Goal: Transaction & Acquisition: Purchase product/service

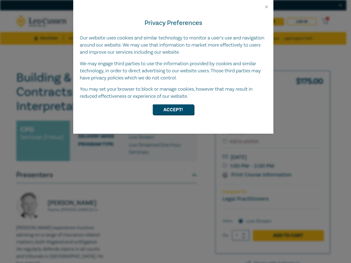
click at [175, 132] on div "Privacy Preferences Our website uses cookies and similar technology to monitor …" at bounding box center [173, 71] width 200 height 124
click at [266, 7] on button "Close" at bounding box center [266, 6] width 5 height 5
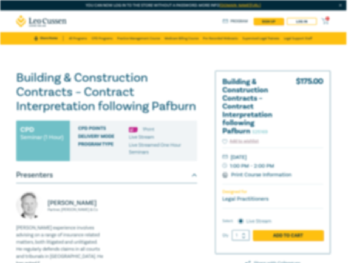
click at [173, 110] on h1 "Building & Construction Contracts – Contract Interpretation following Pafburn S…" at bounding box center [106, 92] width 181 height 43
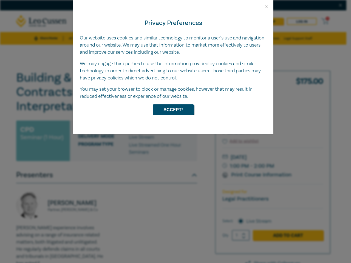
click at [175, 132] on div "Privacy Preferences Our website uses cookies and similar technology to monitor …" at bounding box center [173, 71] width 200 height 124
click at [266, 7] on button "Close" at bounding box center [266, 6] width 5 height 5
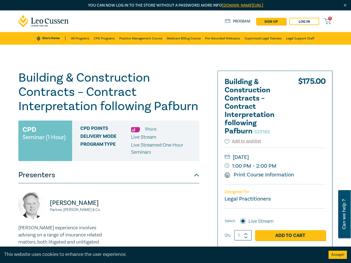
click at [173, 110] on h1 "Building & Construction Contracts – Contract Interpretation following Pafburn S…" at bounding box center [108, 92] width 181 height 43
